Goal: Transaction & Acquisition: Purchase product/service

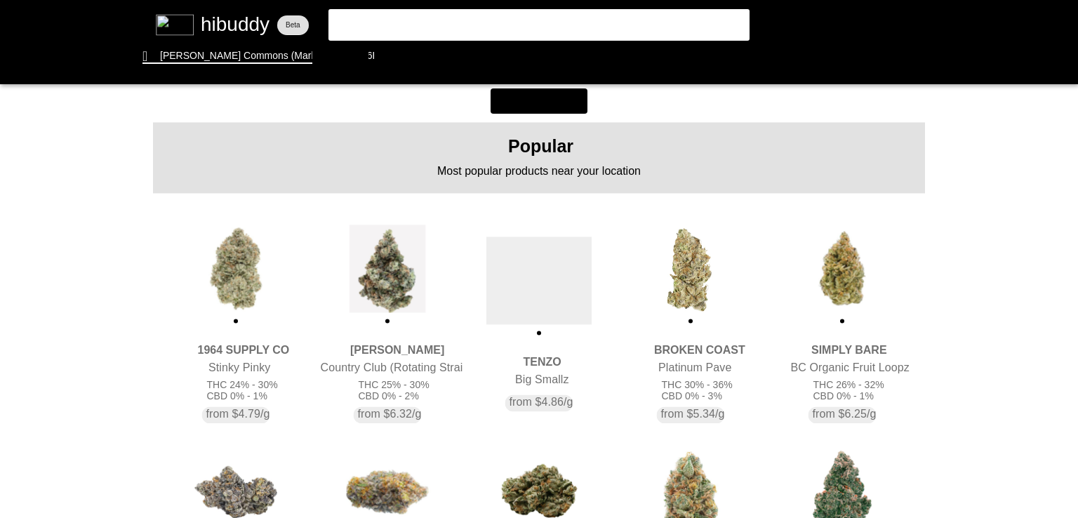
click at [230, 300] on flt-glass-pane at bounding box center [539, 259] width 1078 height 518
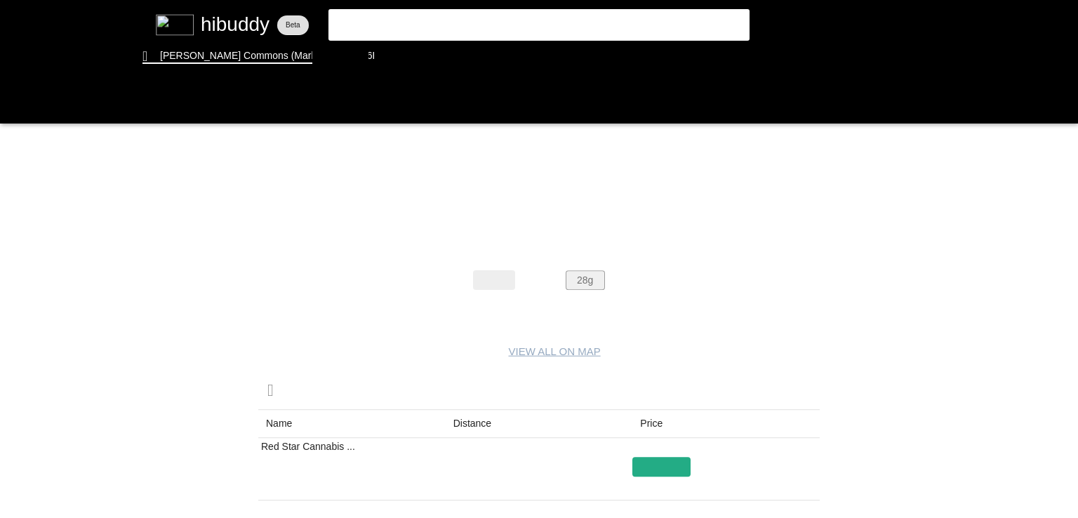
click at [574, 281] on flt-glass-pane at bounding box center [539, 259] width 1078 height 518
